Goal: Information Seeking & Learning: Learn about a topic

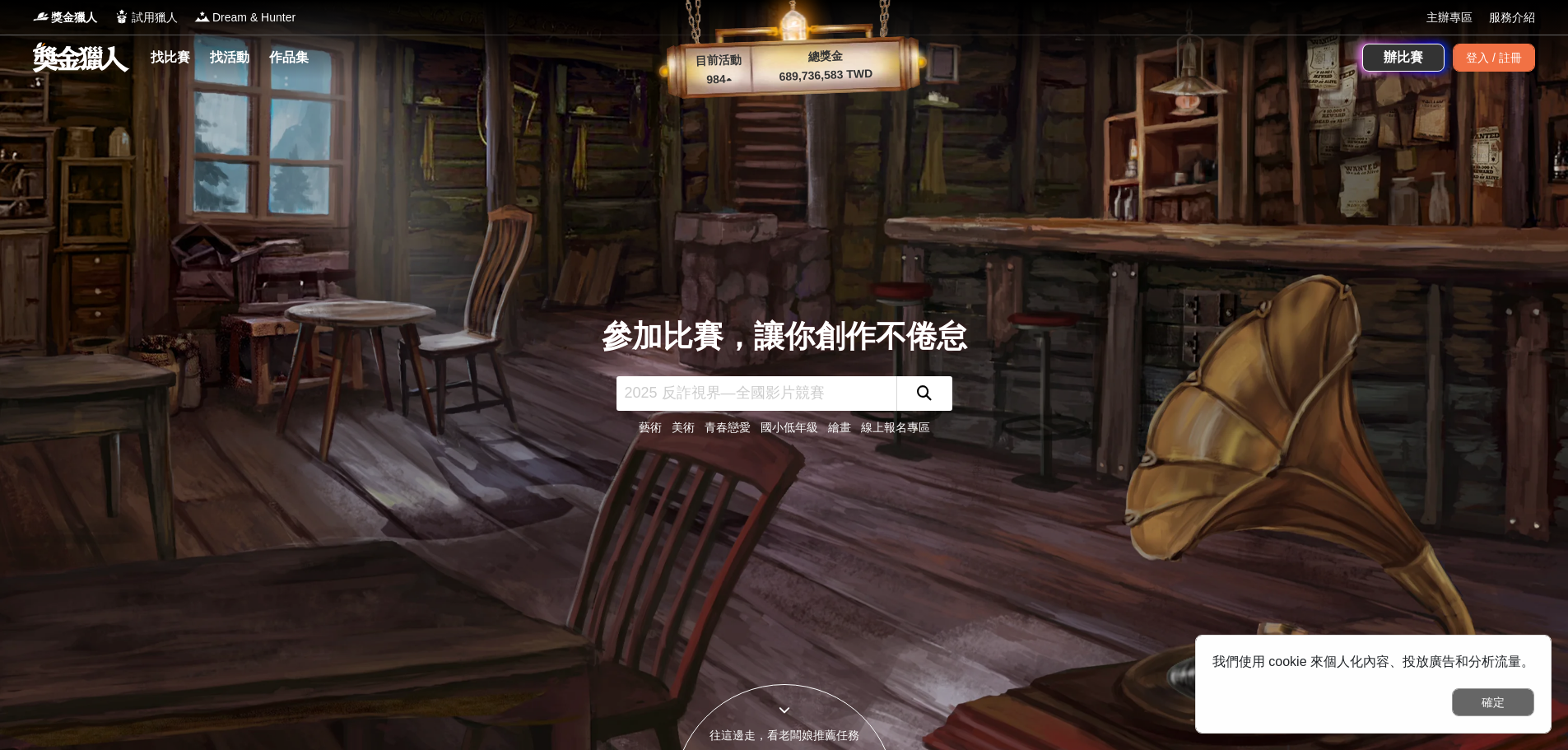
click at [1502, 702] on button "確定" at bounding box center [1493, 702] width 82 height 28
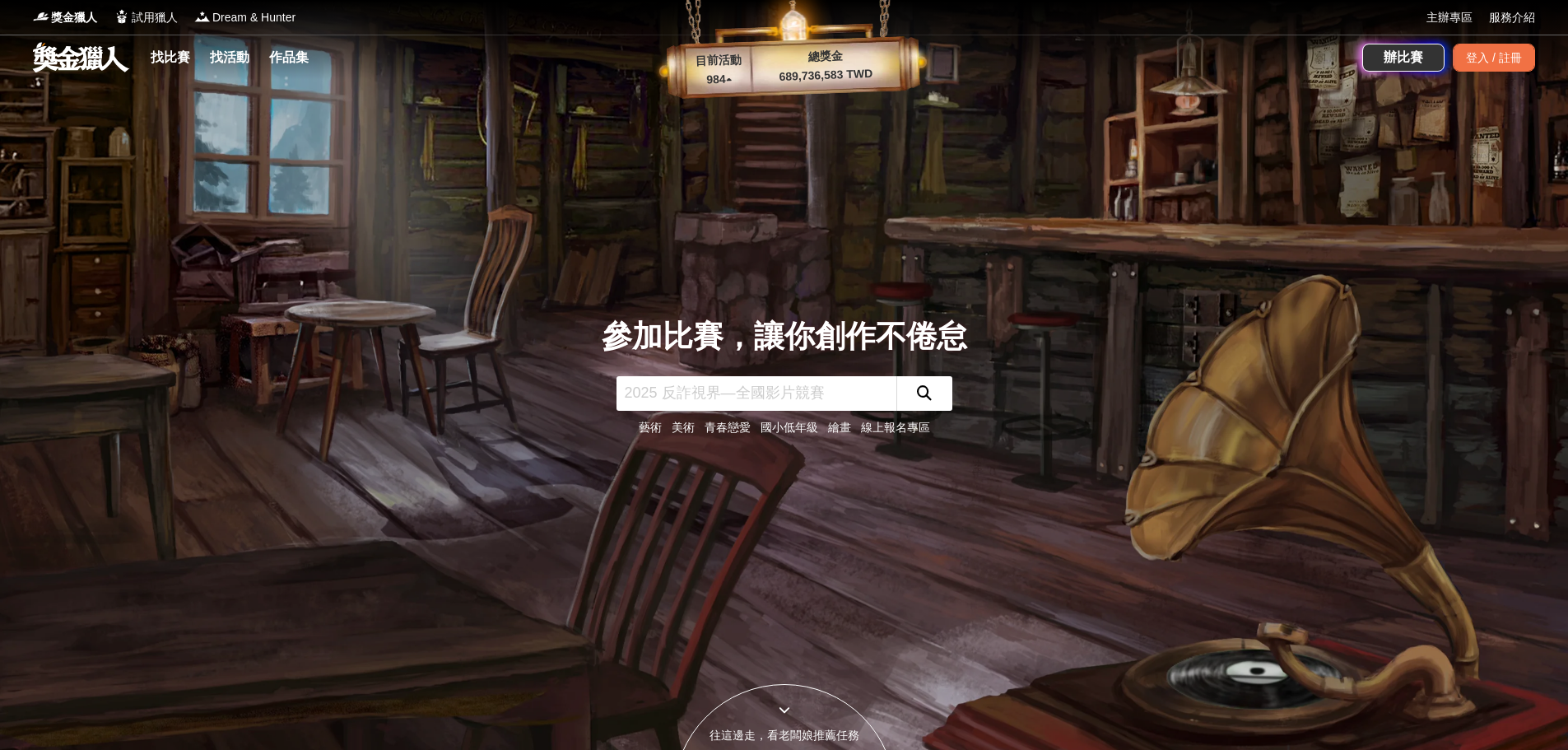
click at [738, 408] on input "text" at bounding box center [756, 394] width 280 height 35
type input "AI"
click button "submit" at bounding box center [924, 394] width 56 height 35
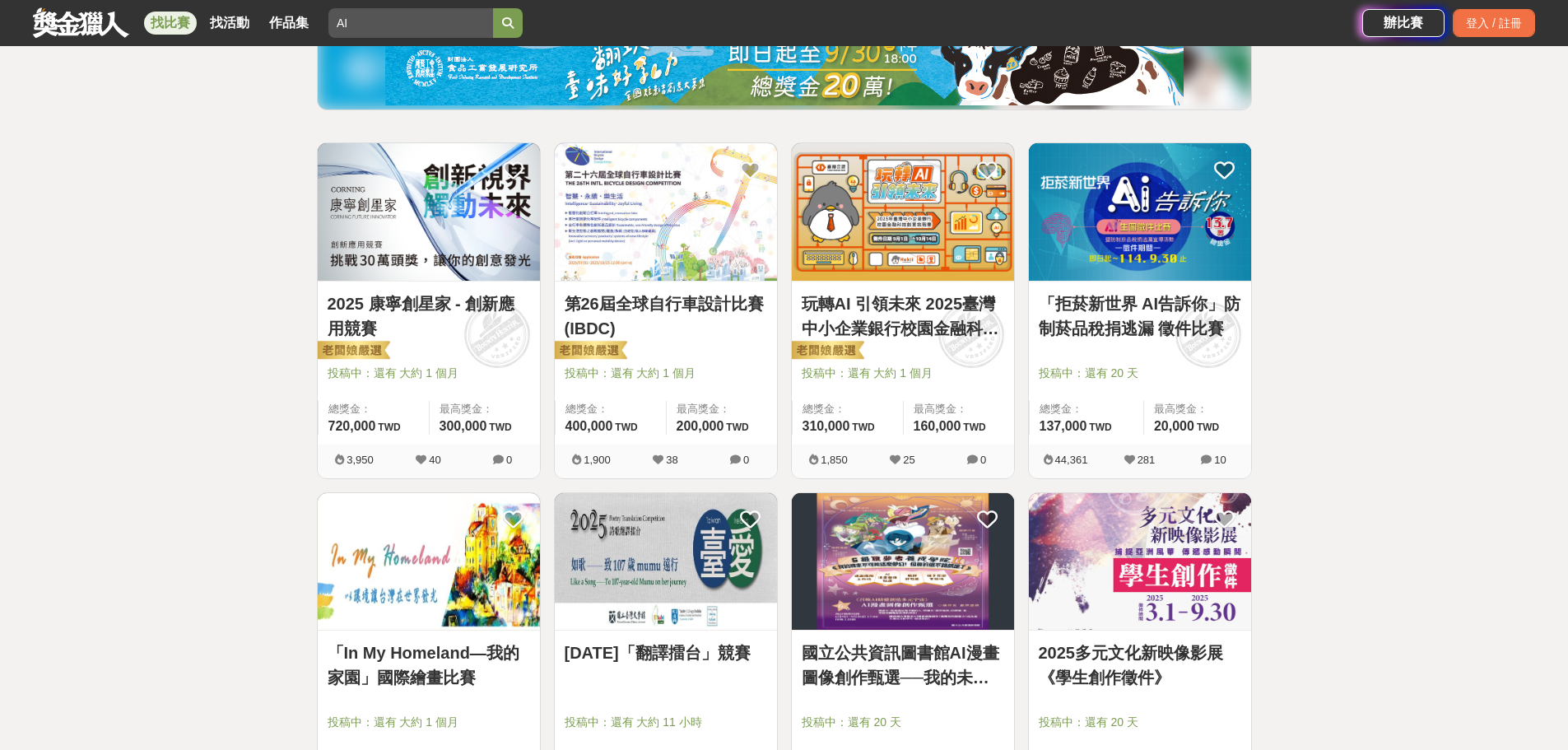
scroll to position [247, 0]
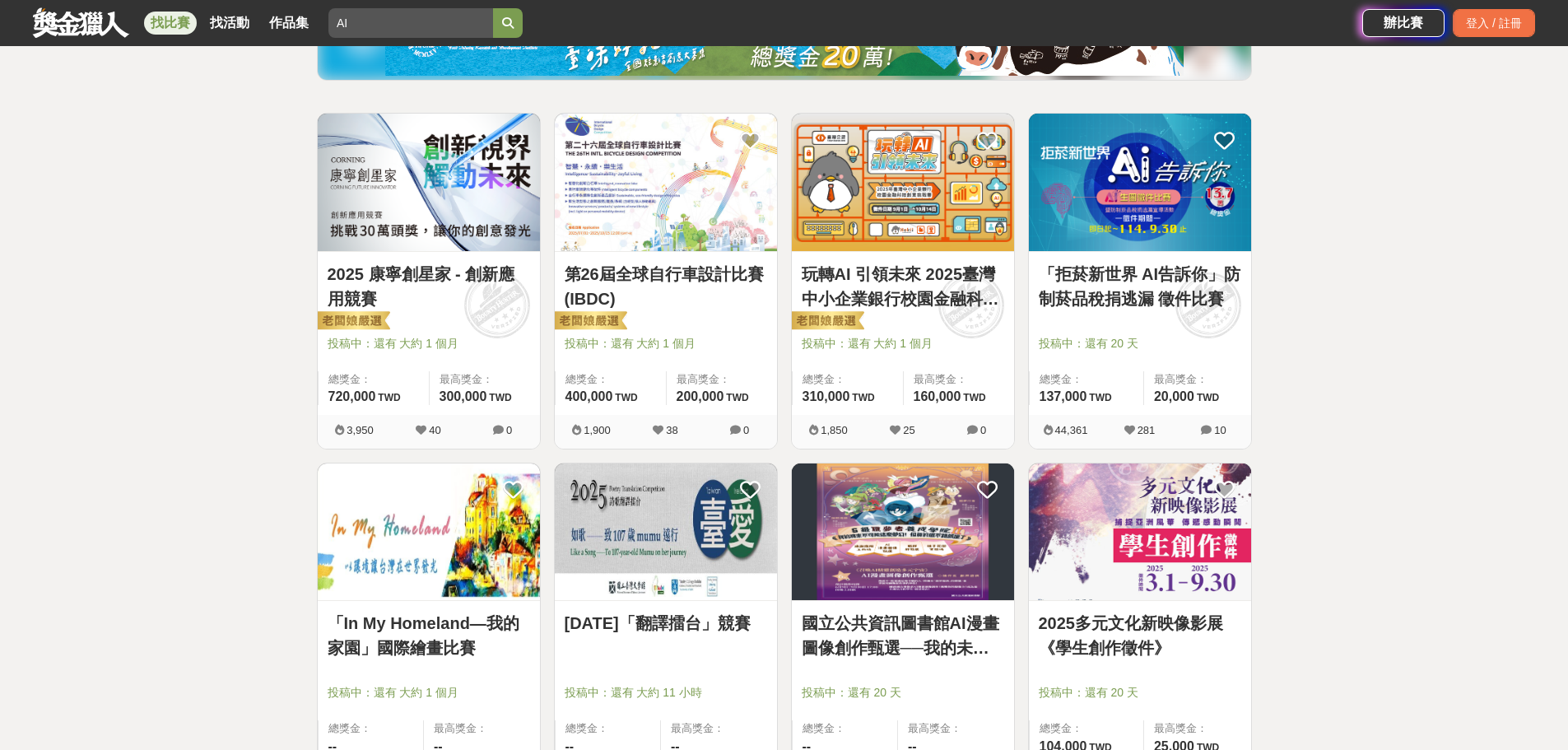
click at [1153, 281] on link "「拒菸新世界 AI告訴你」防制菸品稅捐逃漏 徵件比賽" at bounding box center [1140, 287] width 202 height 49
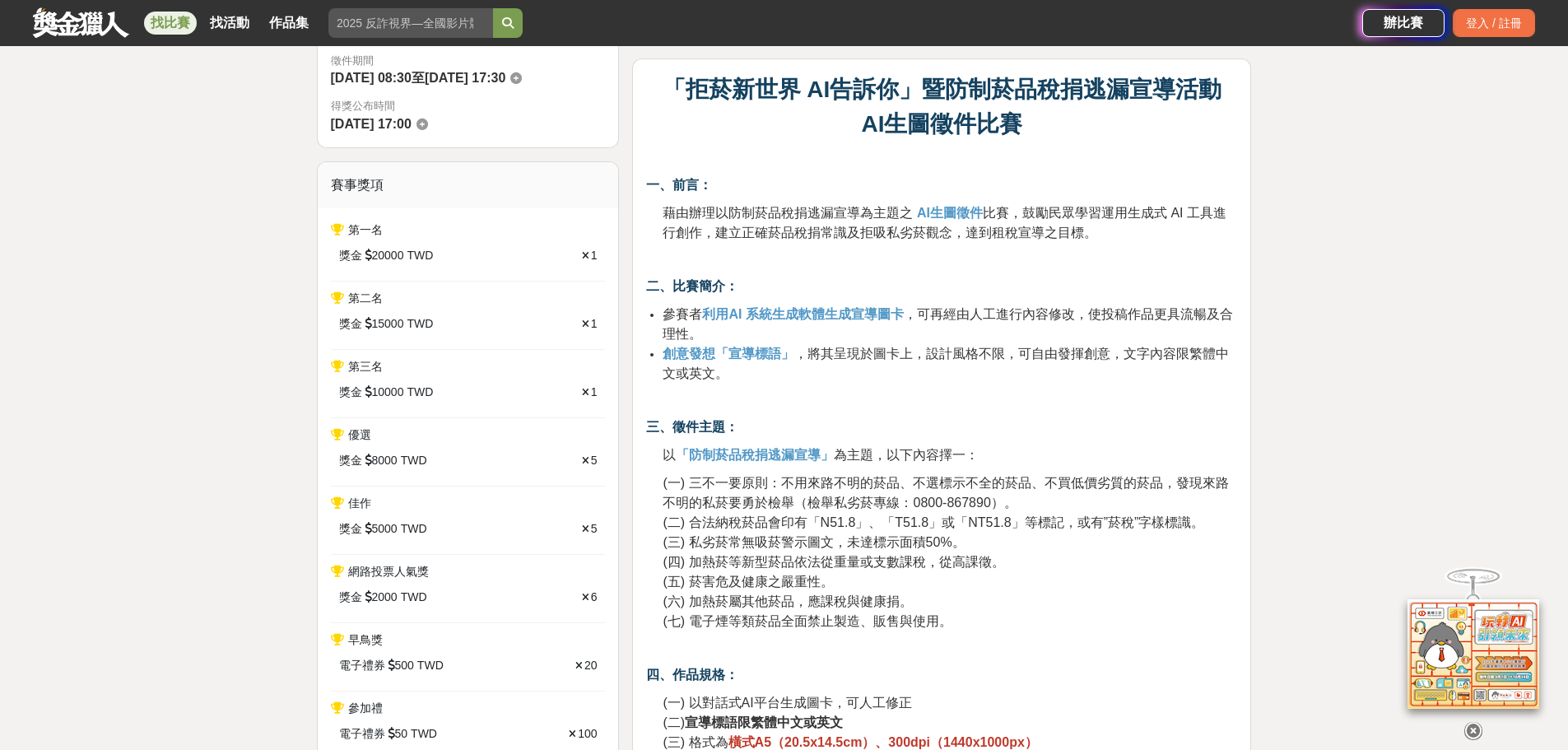
scroll to position [576, 0]
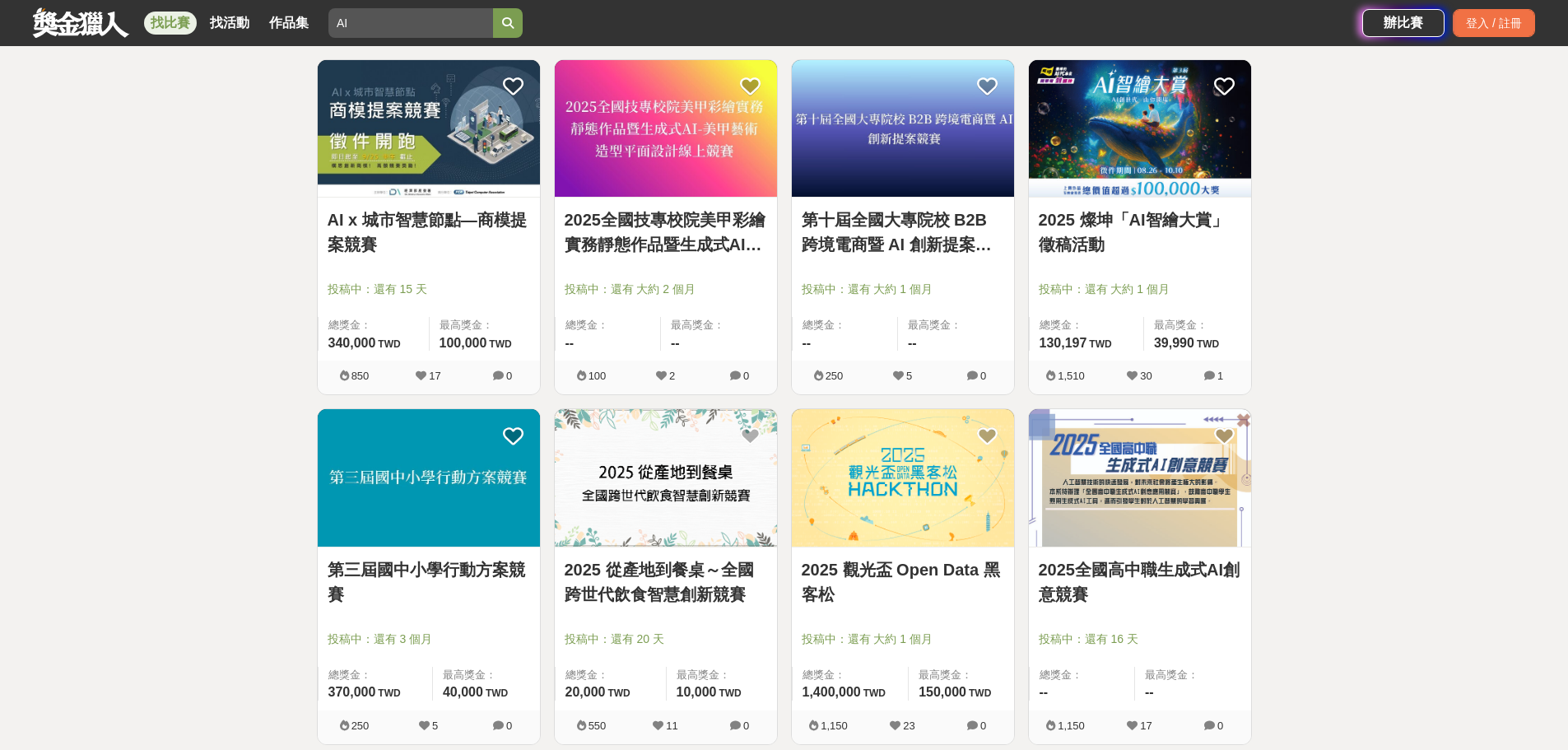
scroll to position [1729, 0]
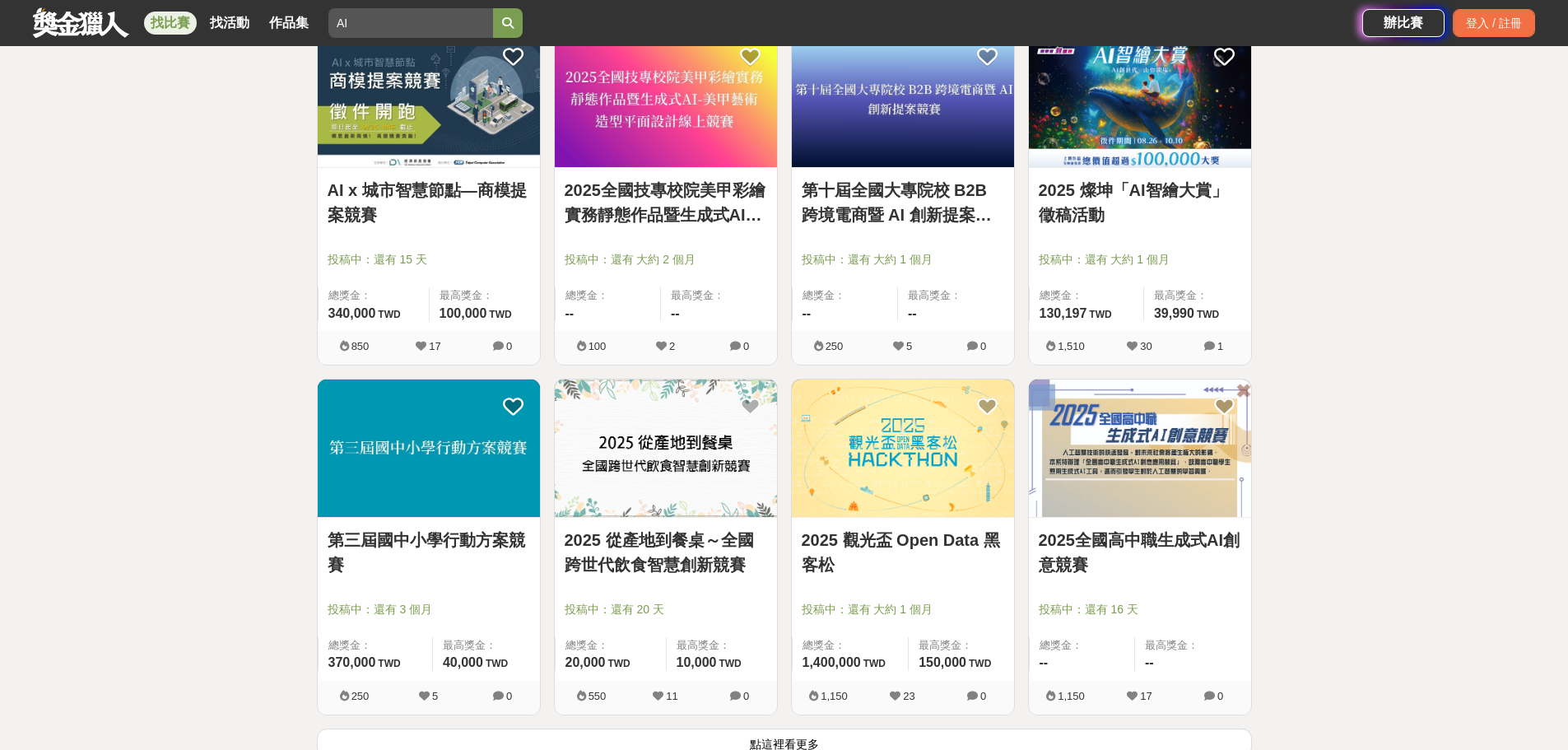
click at [1121, 534] on link "2025全國高中職生成式AI創意競賽" at bounding box center [1140, 552] width 202 height 49
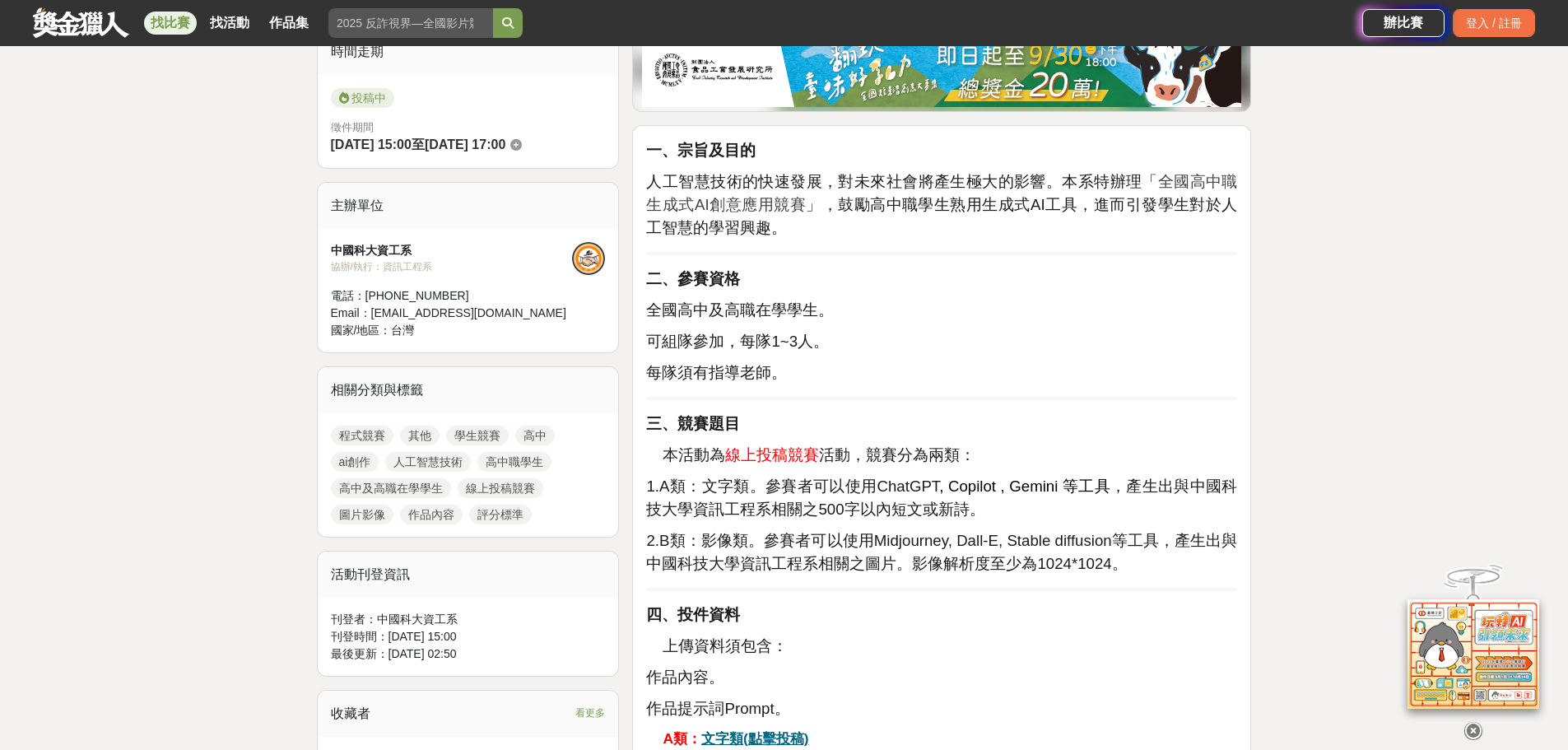
scroll to position [247, 0]
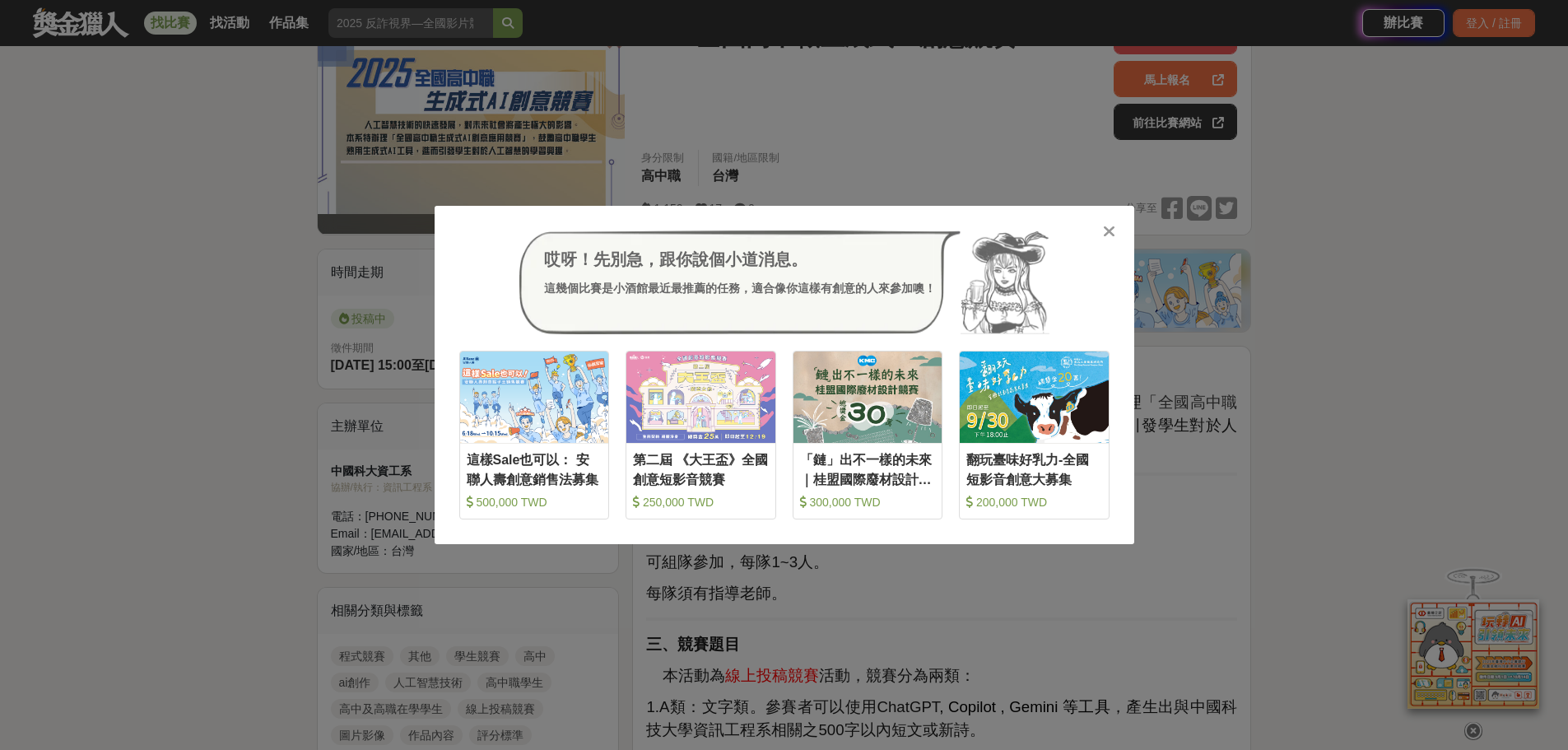
click at [1109, 236] on icon at bounding box center [1108, 232] width 12 height 16
